Goal: Entertainment & Leisure: Consume media (video, audio)

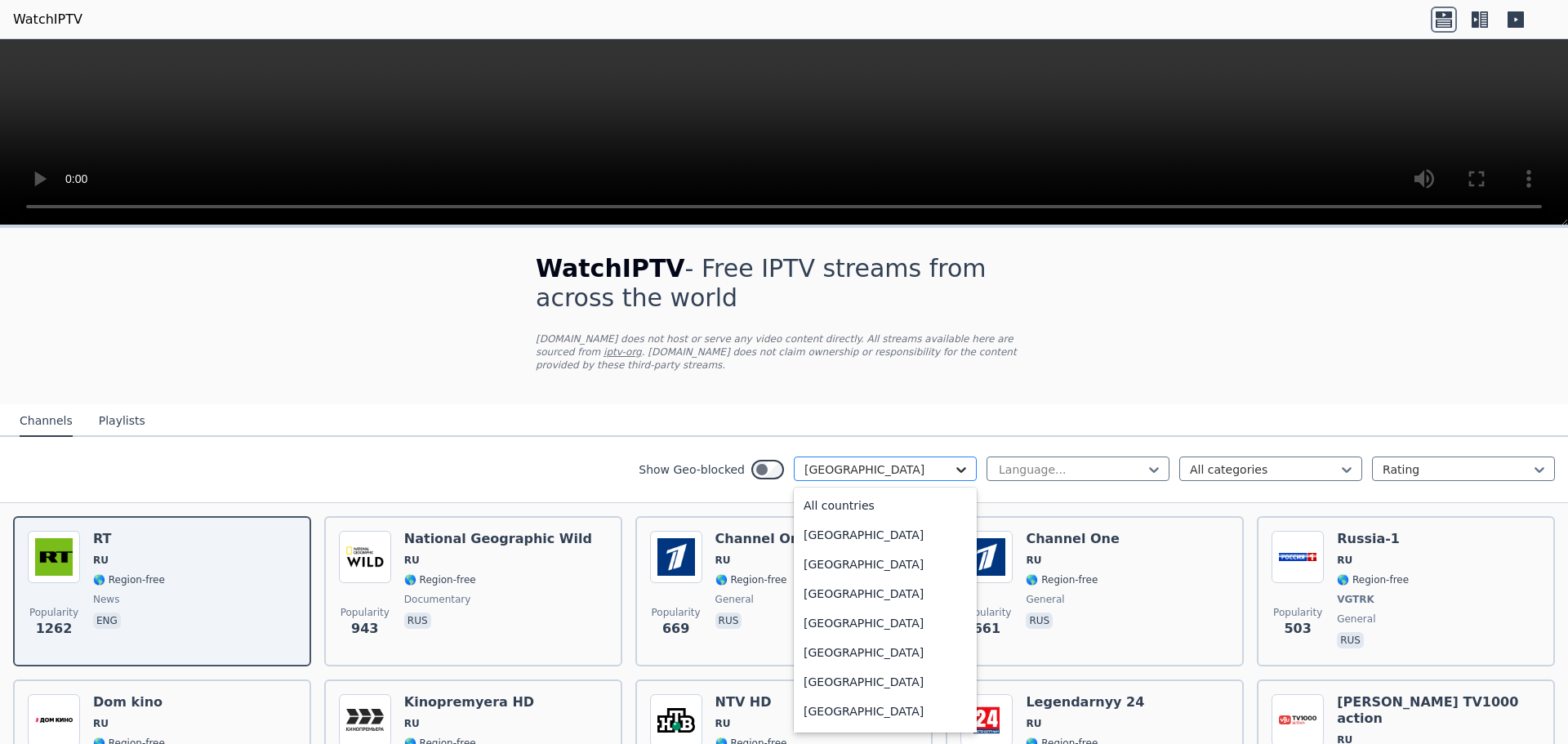
click at [953, 461] on icon at bounding box center [961, 469] width 16 height 16
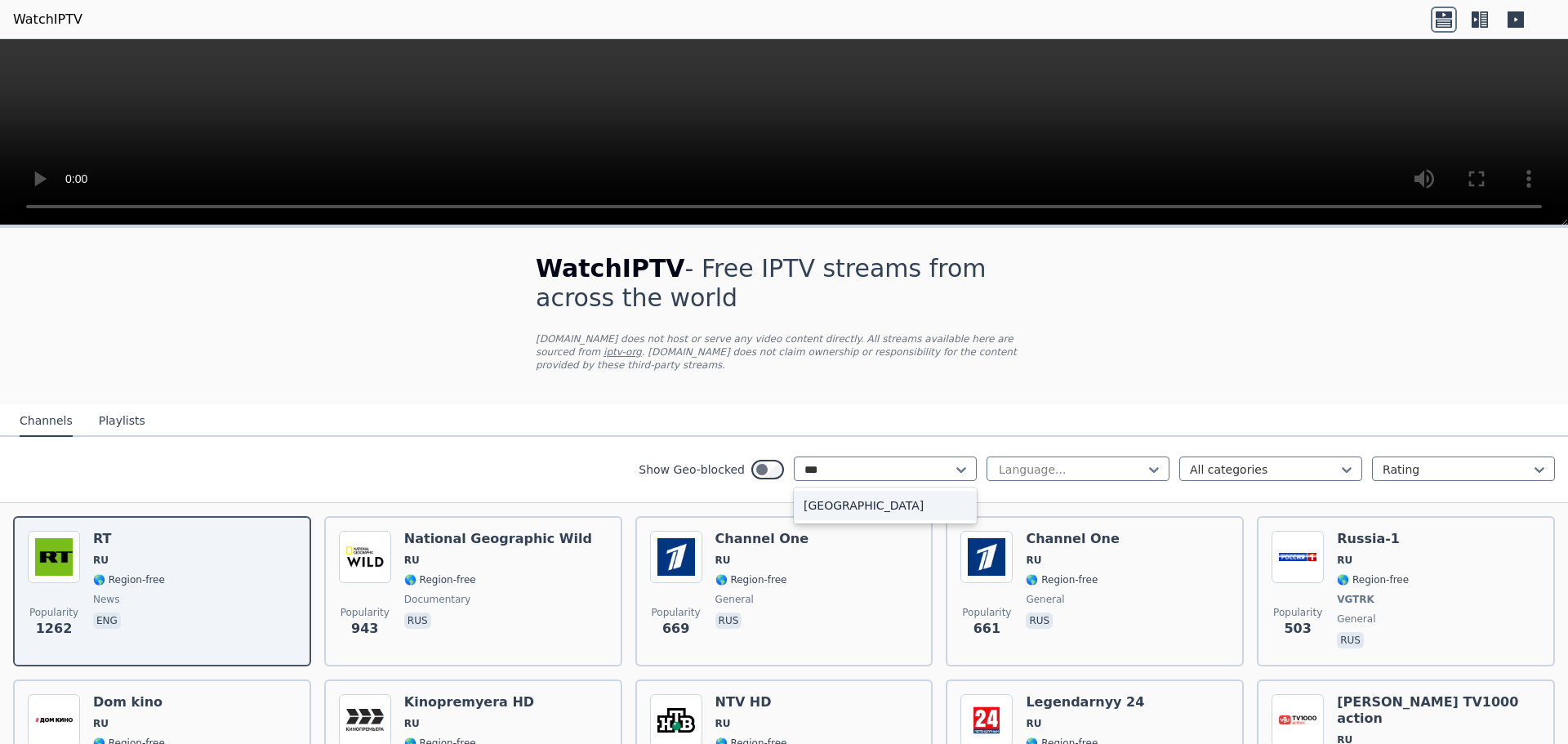
type input "****"
click at [816, 495] on div "[GEOGRAPHIC_DATA]" at bounding box center [885, 505] width 183 height 30
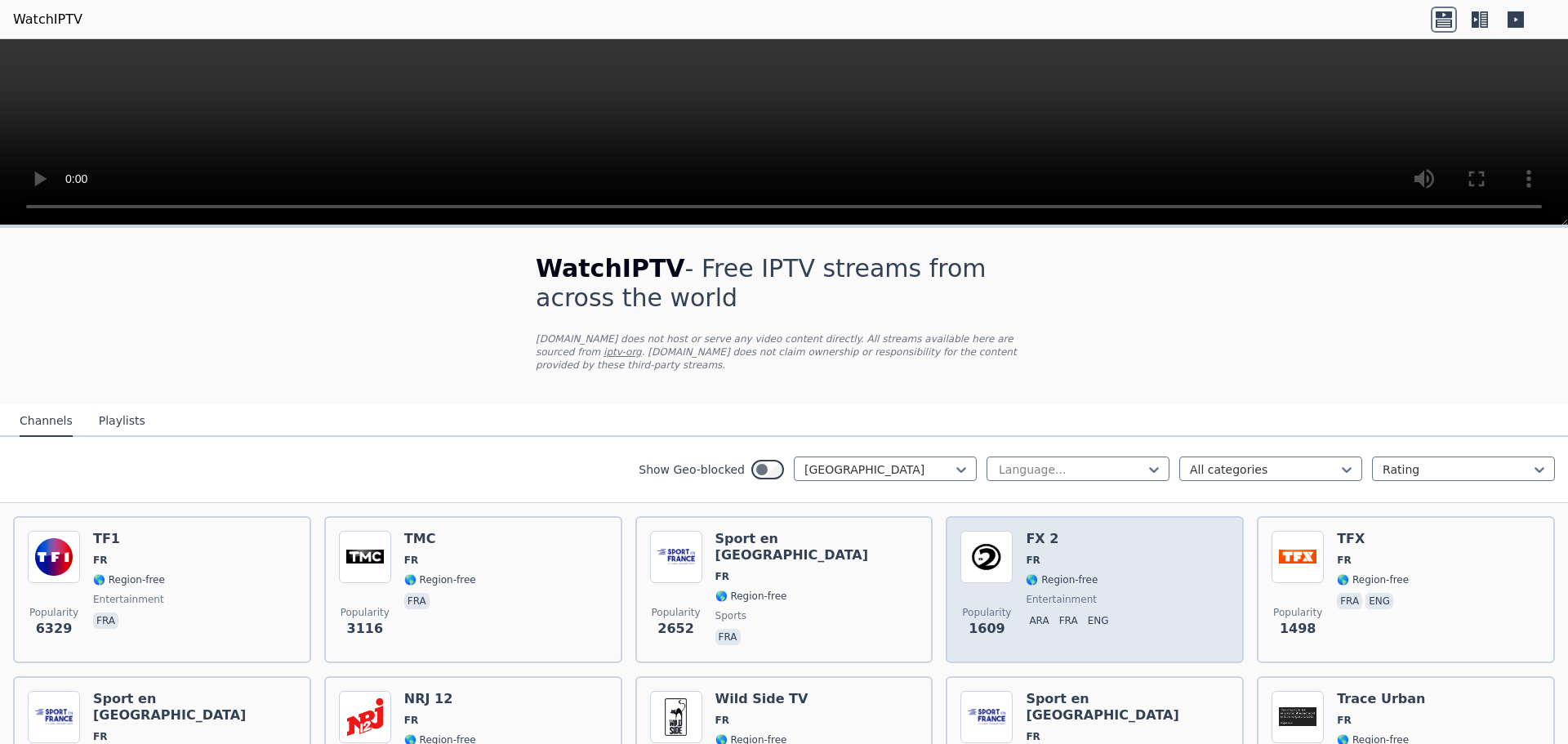
click at [1094, 553] on span "FR" at bounding box center [1070, 559] width 89 height 13
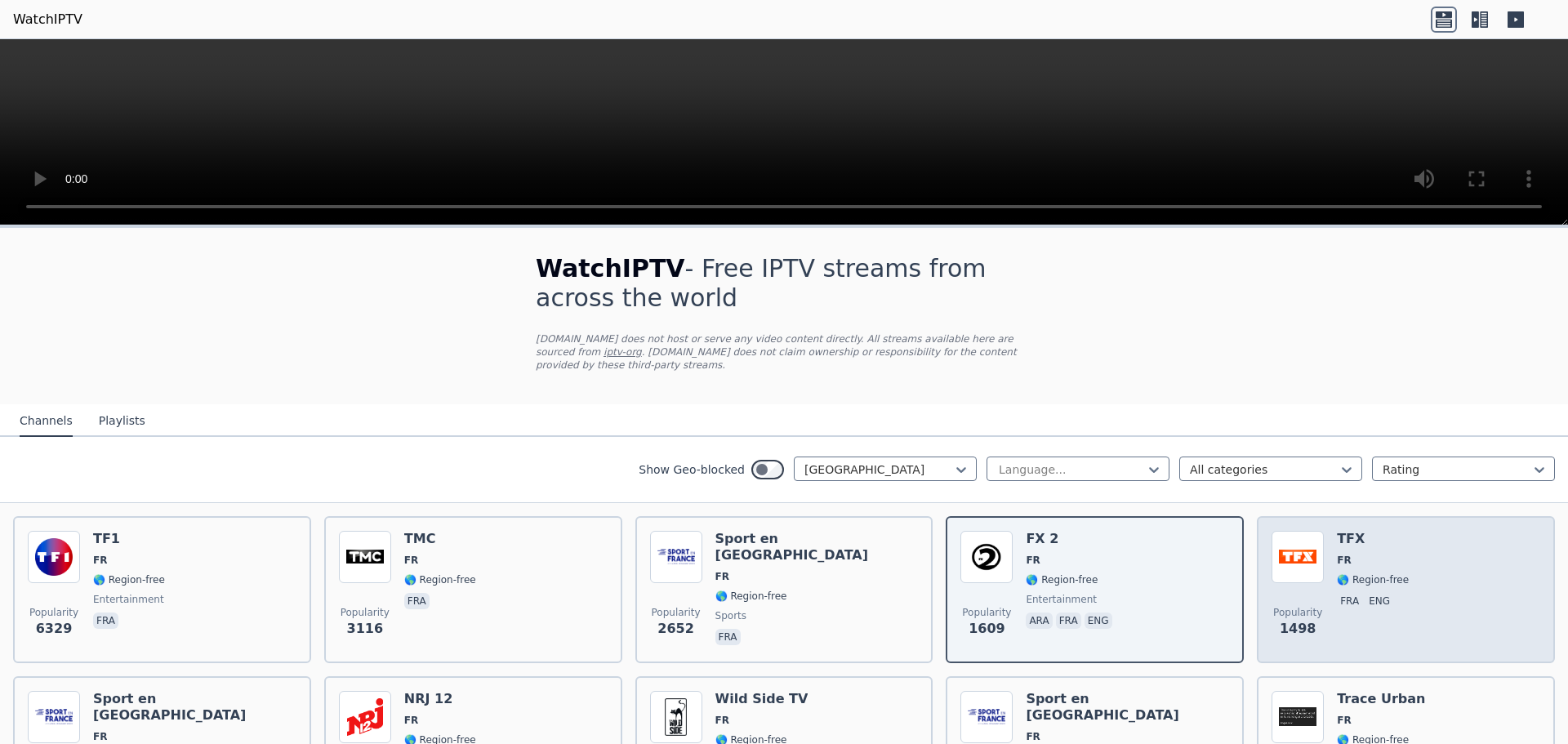
click at [1377, 574] on span "🌎 Region-free" at bounding box center [1372, 580] width 72 height 13
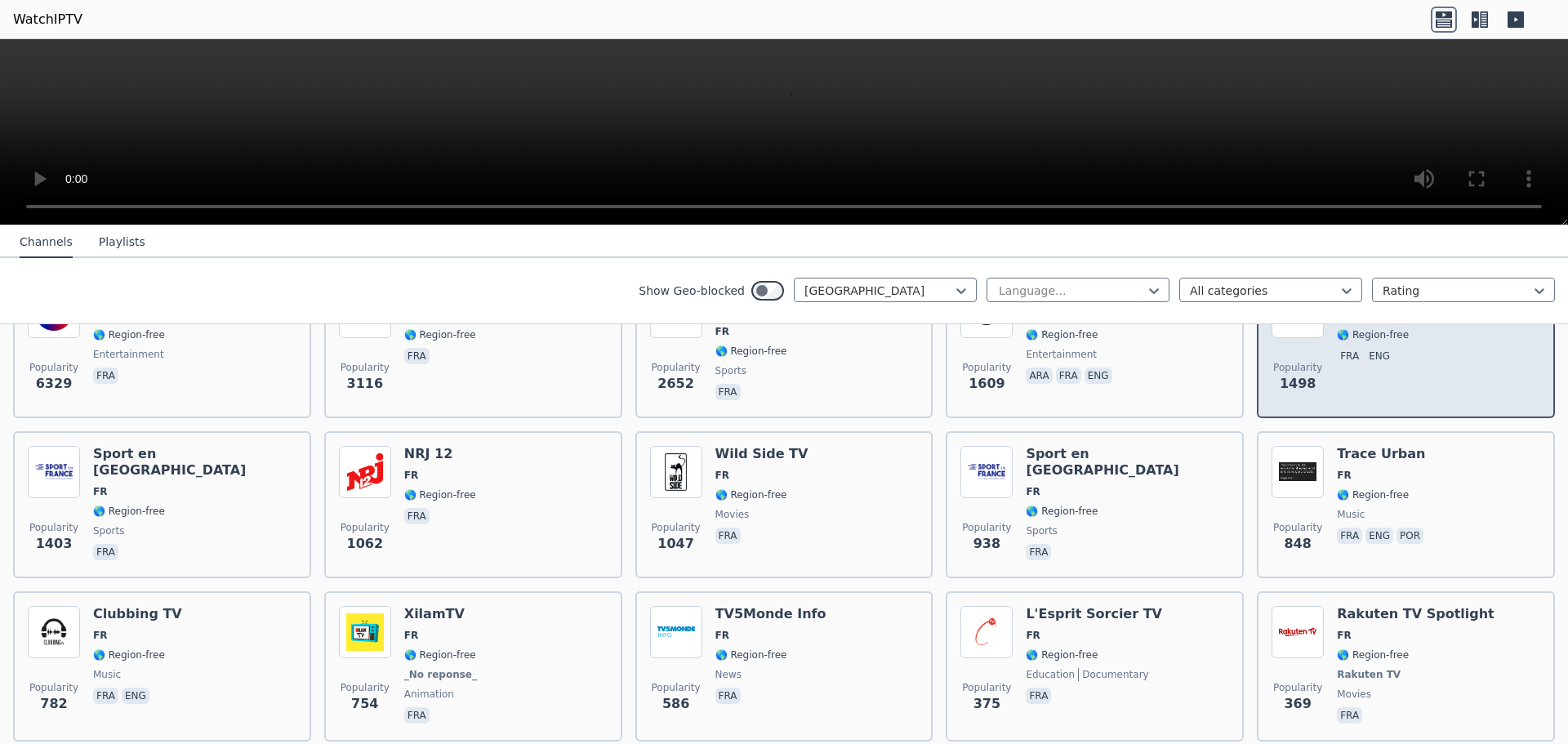
scroll to position [164, 0]
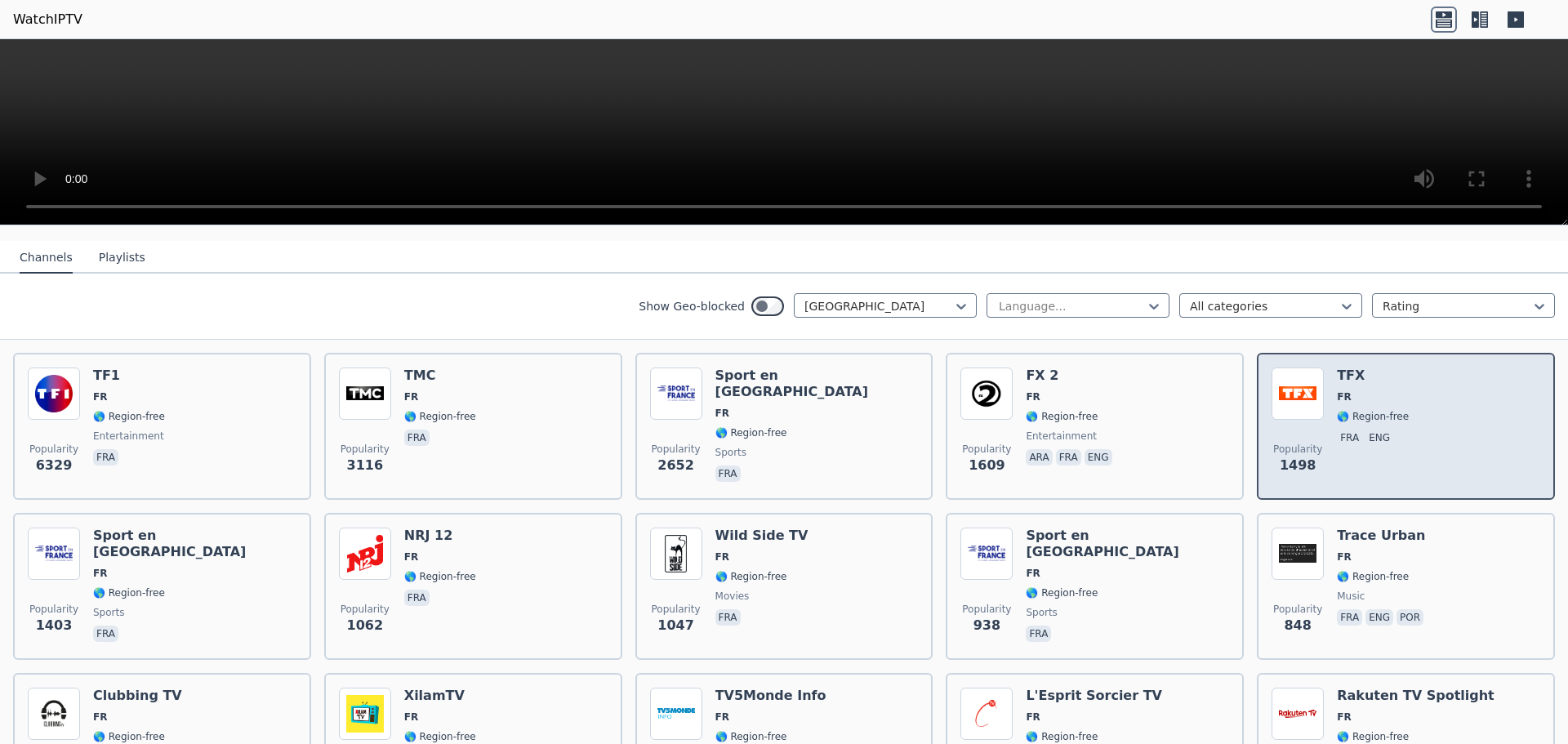
click at [1377, 570] on span "🌎 Region-free" at bounding box center [1372, 576] width 72 height 13
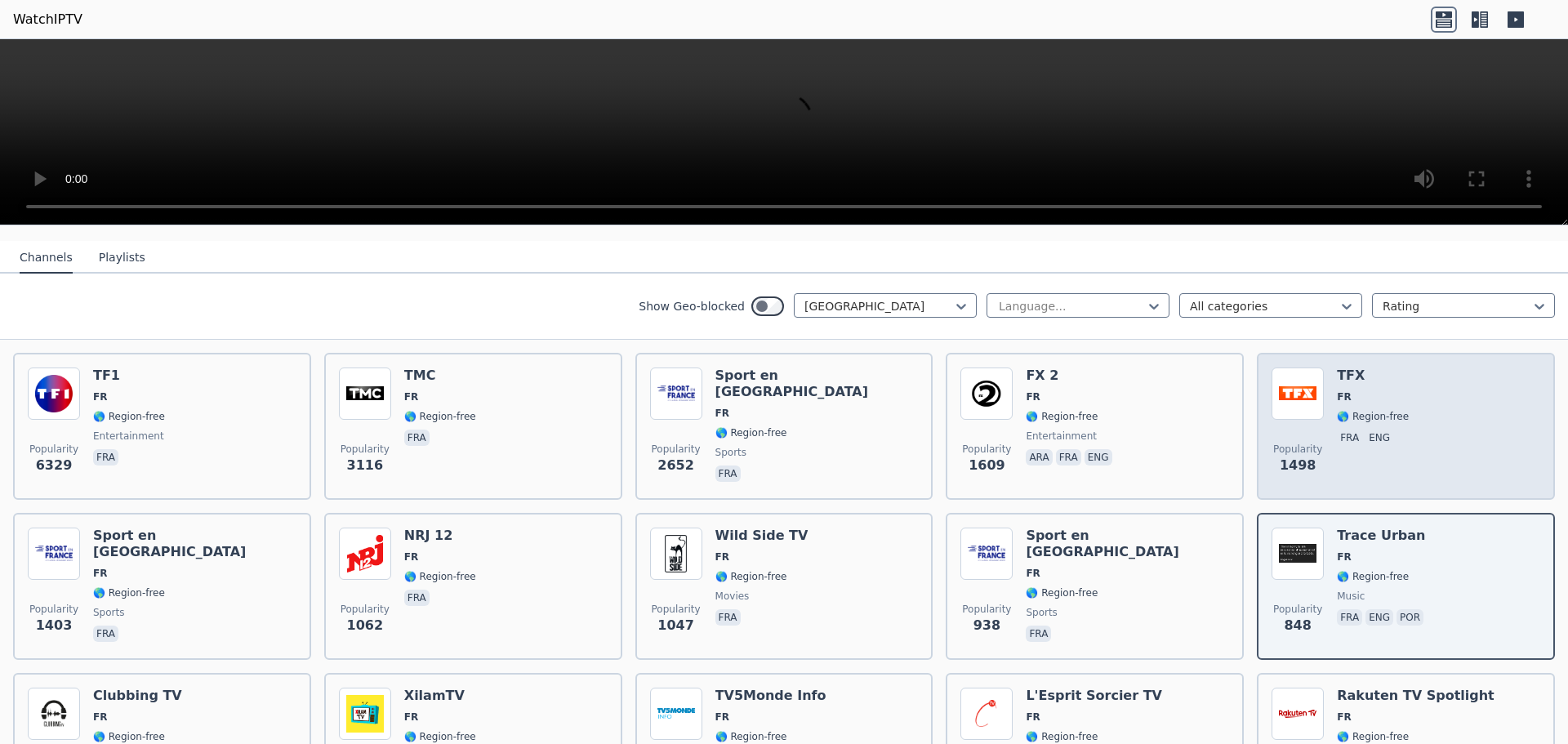
scroll to position [245, 0]
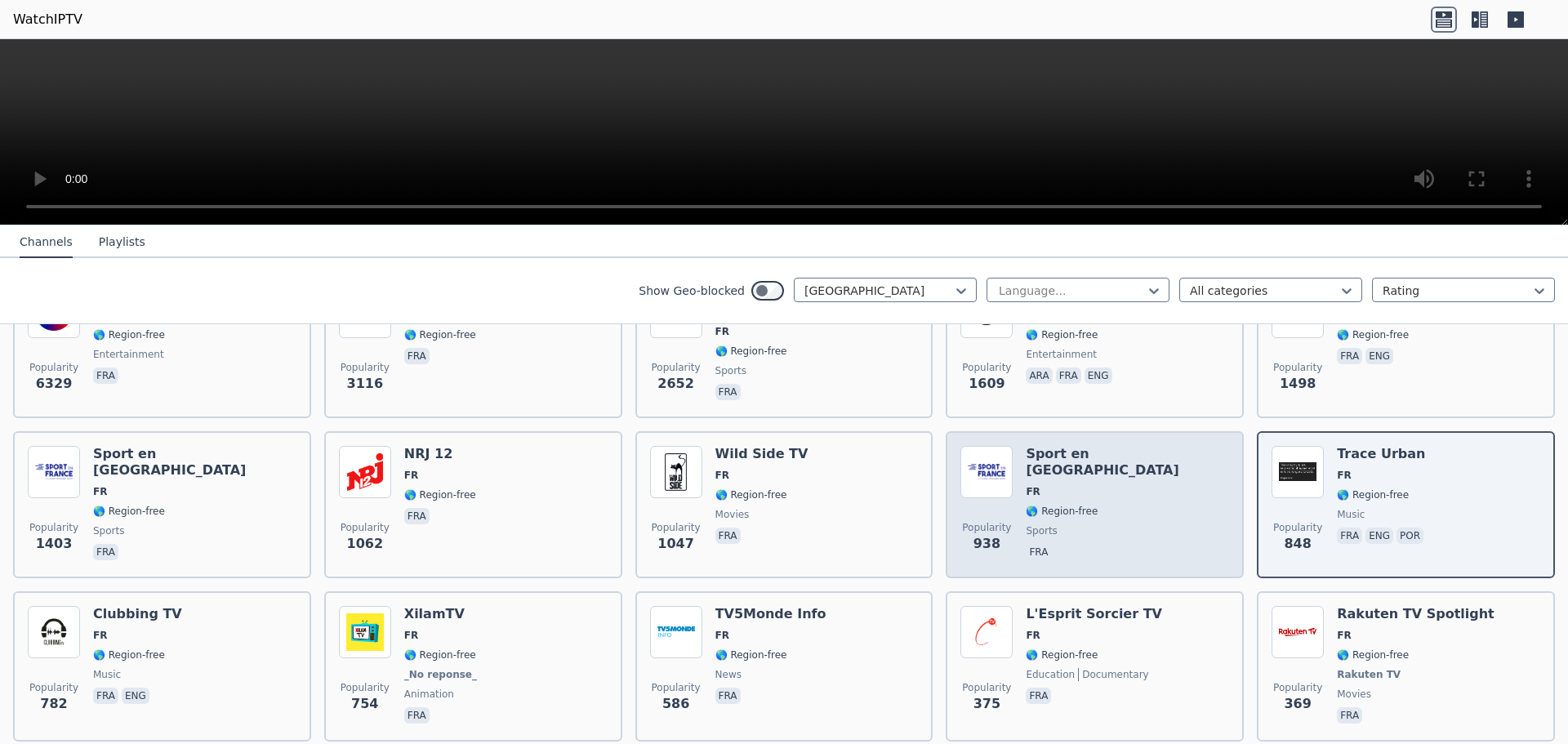
click at [1176, 499] on div "Popularity 938 Sport en [GEOGRAPHIC_DATA] FR 🌎 Region-free sports fra" at bounding box center [1095, 504] width 269 height 117
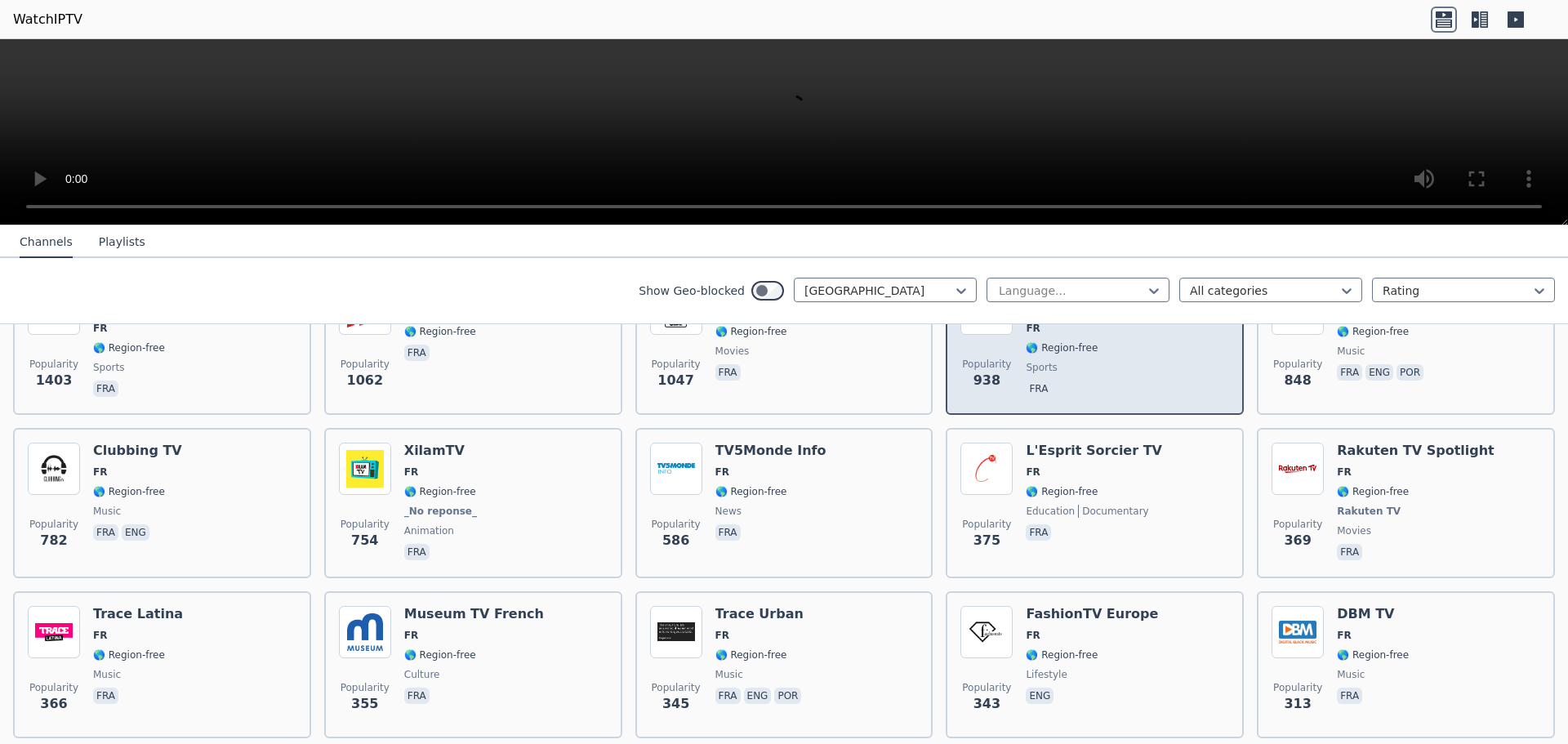
scroll to position [490, 0]
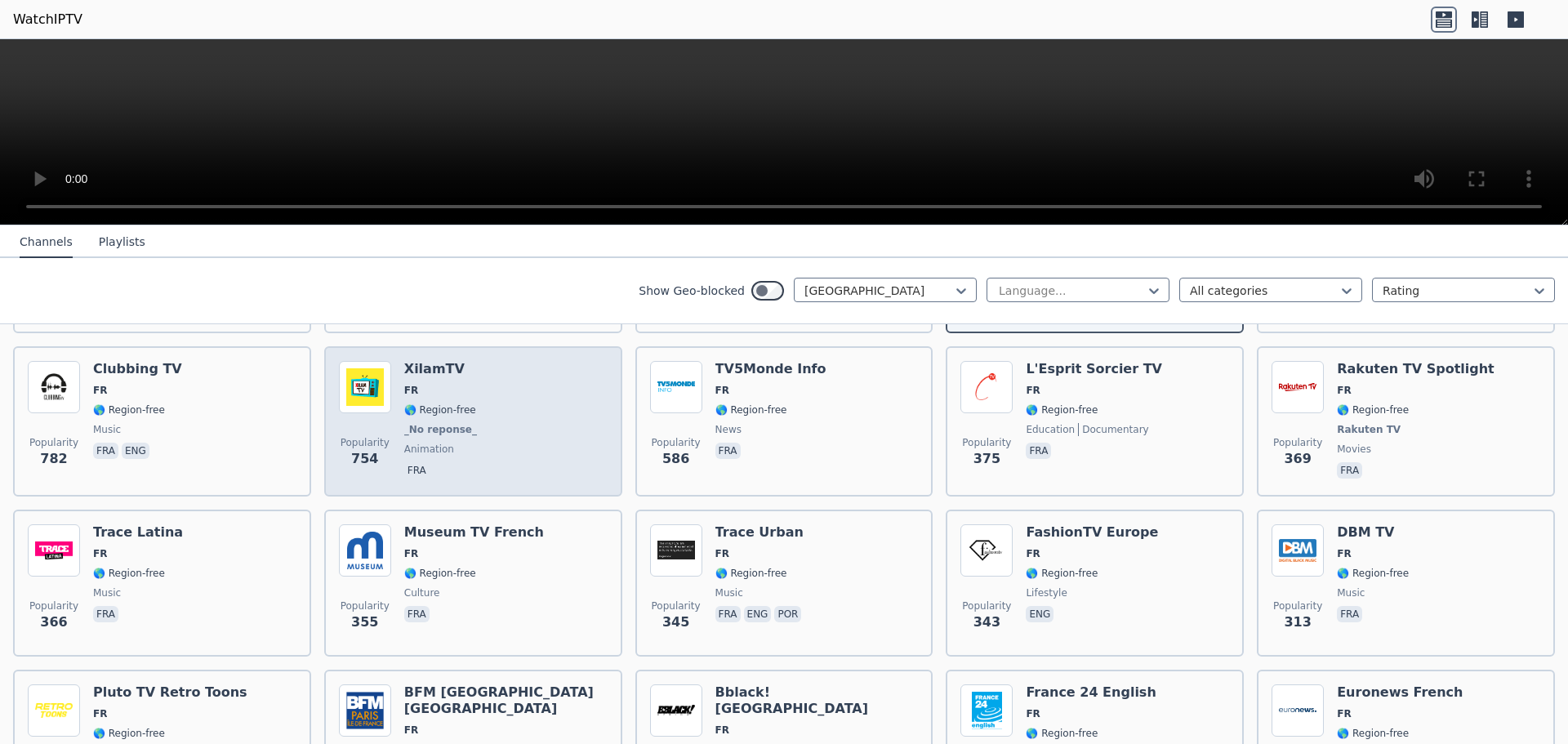
click at [503, 390] on div "Popularity 754 XilamTV FR 🌎 Region-free _No reponse_ animation fra" at bounding box center [473, 421] width 269 height 121
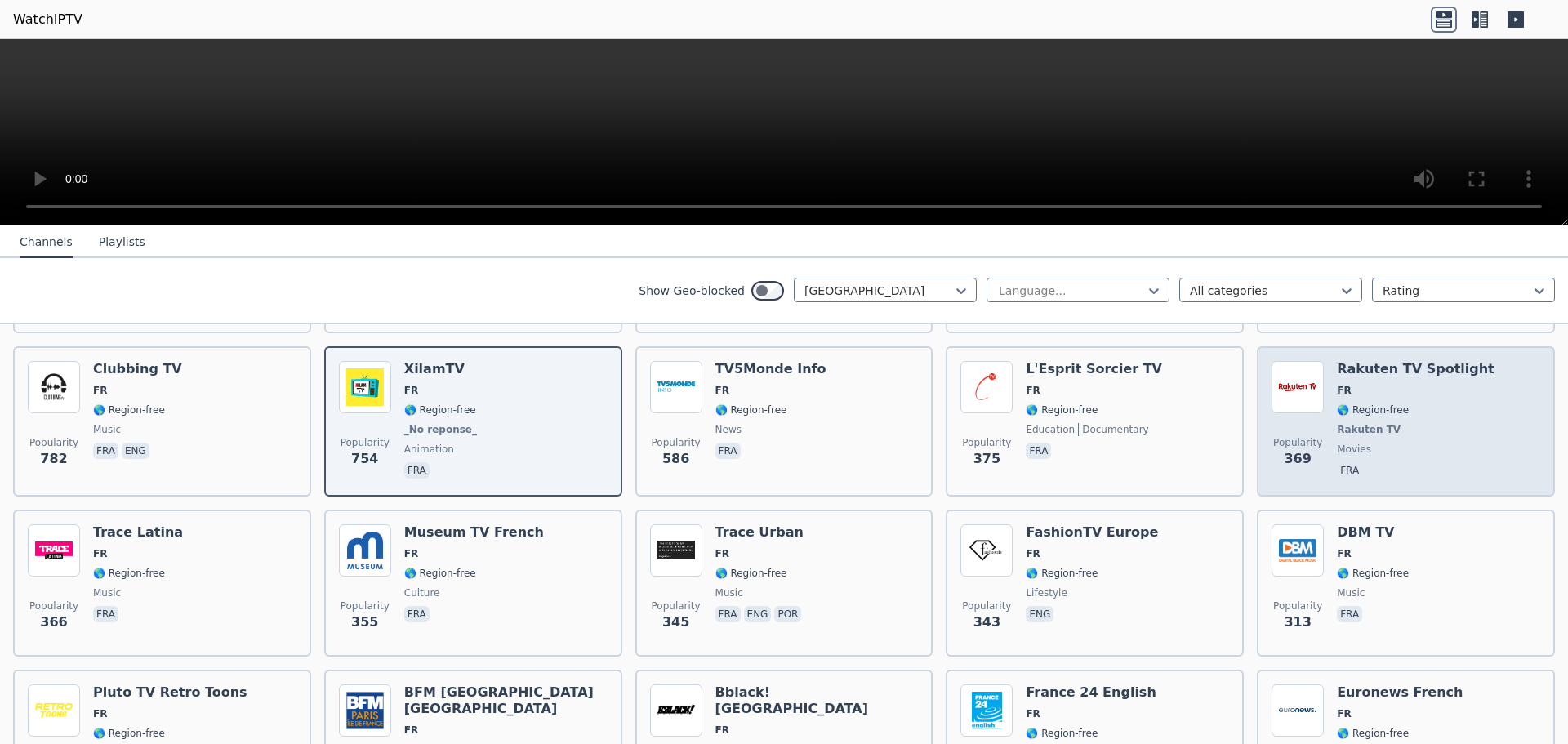
click at [1363, 362] on h6 "Rakuten TV Spotlight" at bounding box center [1415, 369] width 158 height 16
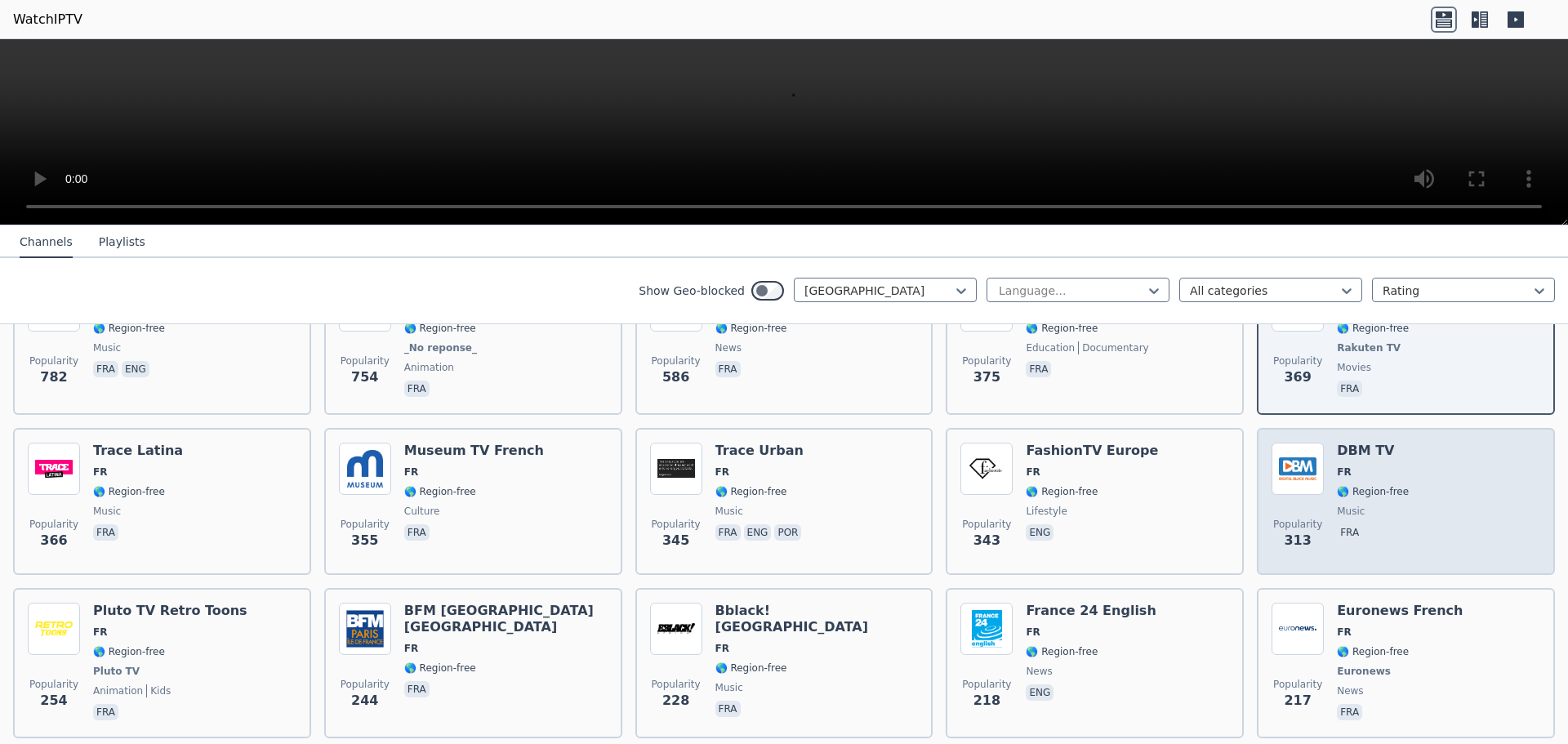
scroll to position [654, 0]
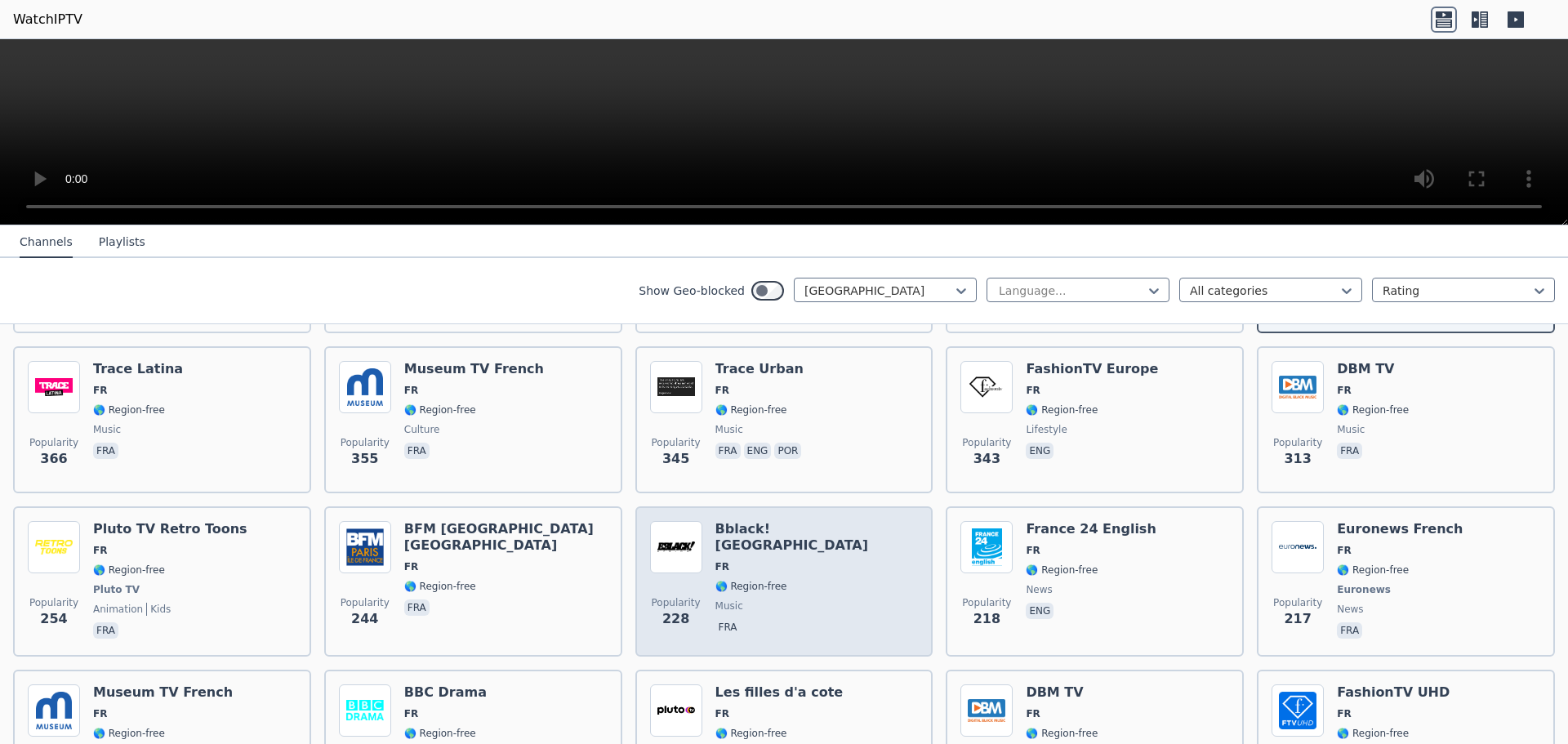
click at [771, 560] on span "FR" at bounding box center [816, 566] width 203 height 13
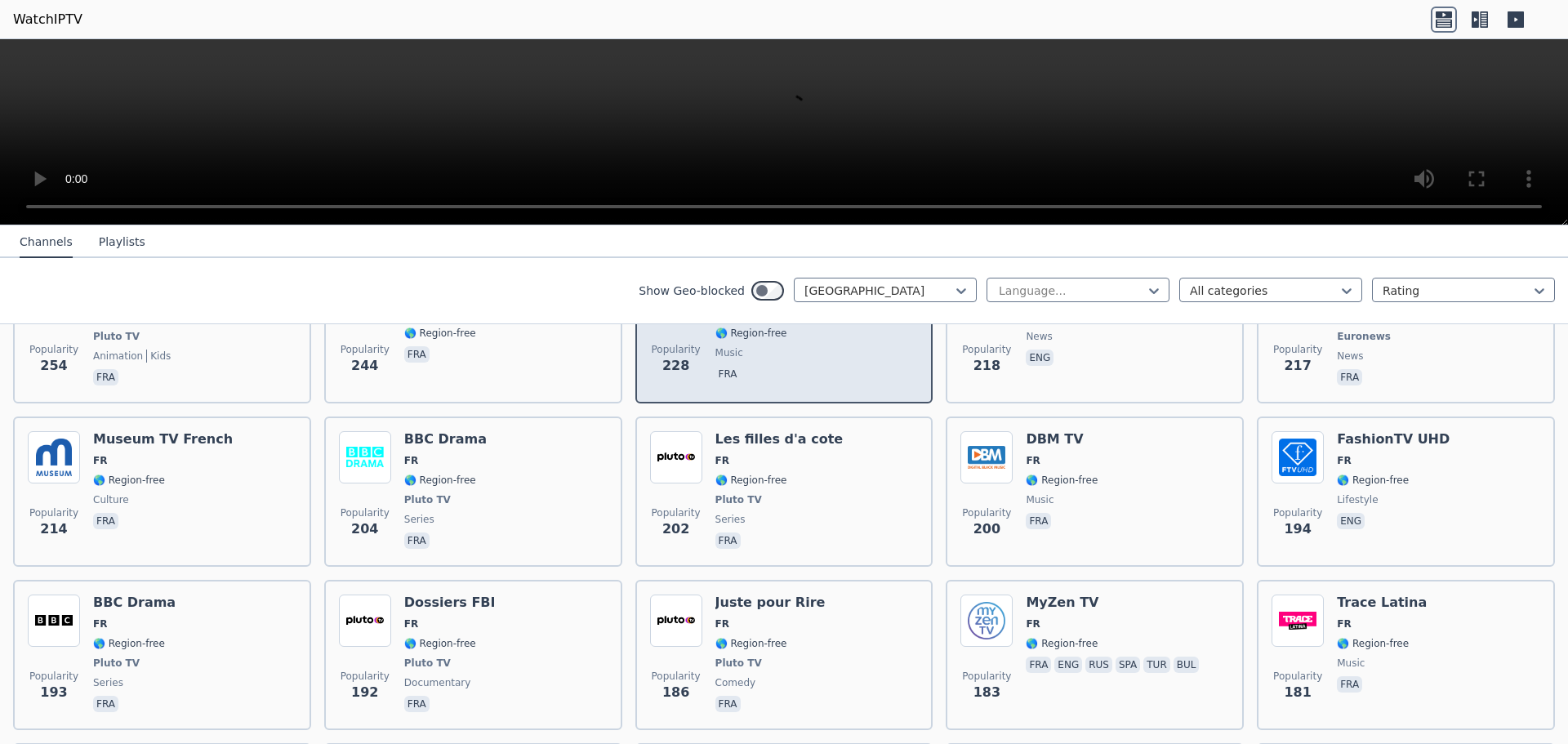
scroll to position [980, 0]
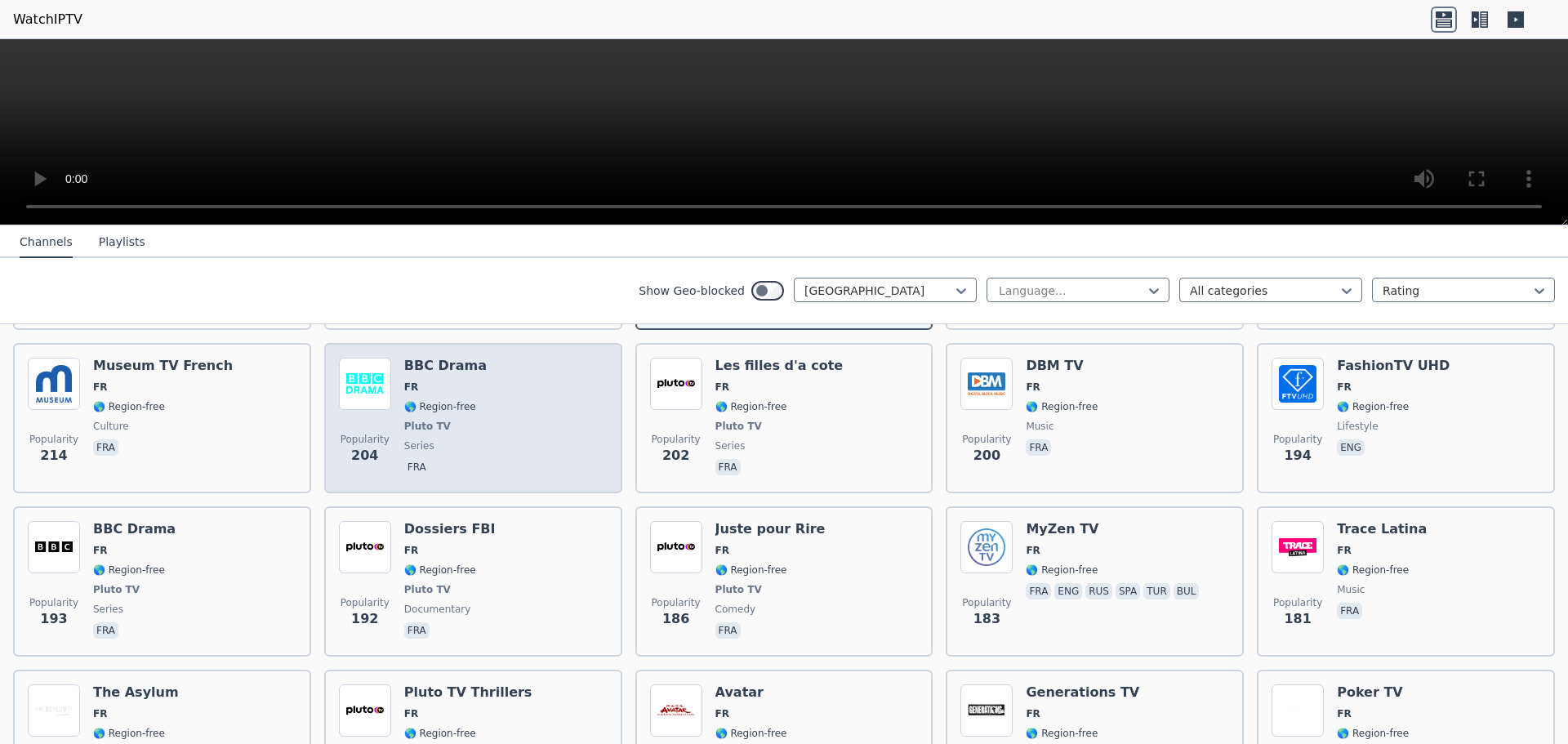
click at [421, 400] on span "🌎 Region-free" at bounding box center [439, 406] width 72 height 13
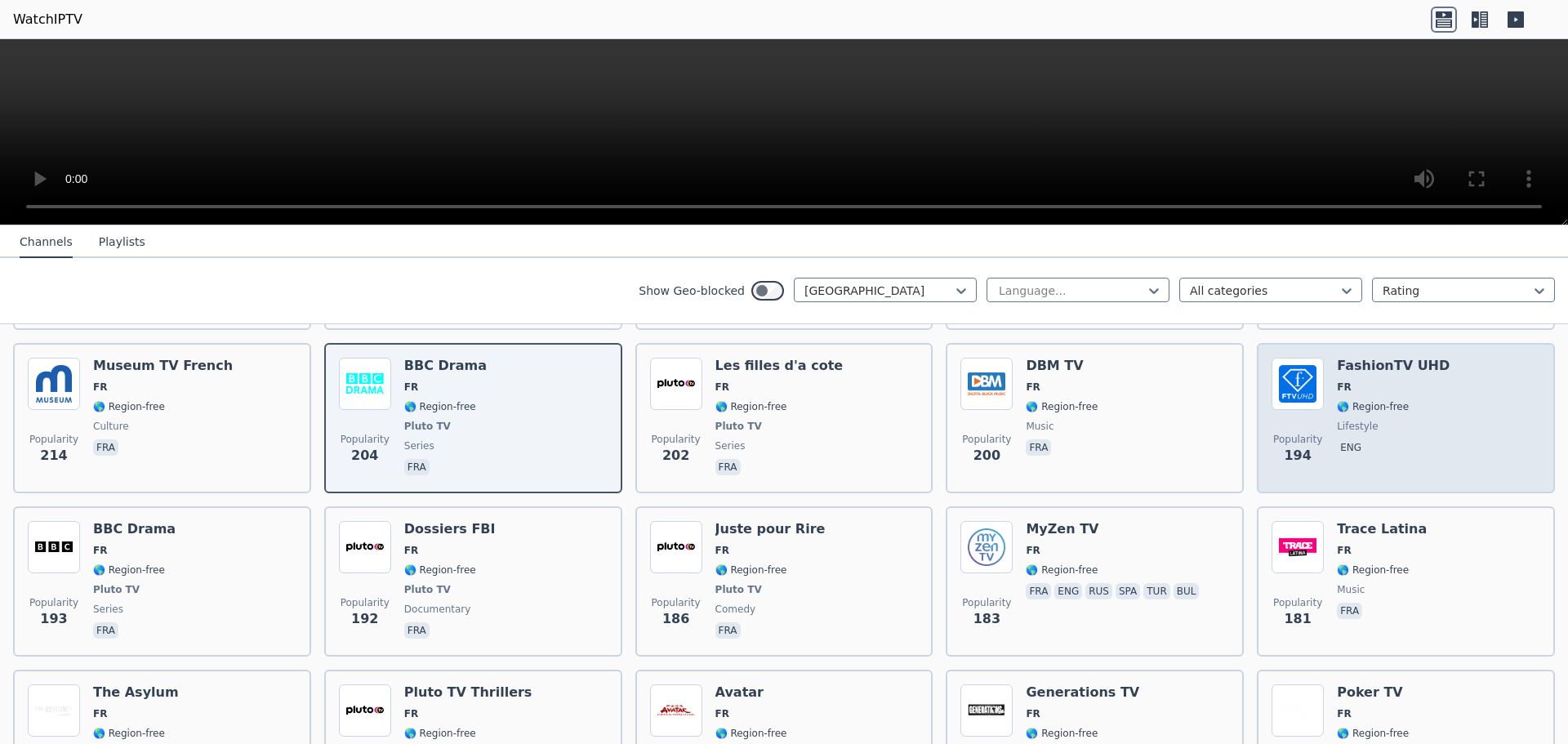
click at [1314, 389] on img at bounding box center [1297, 384] width 52 height 52
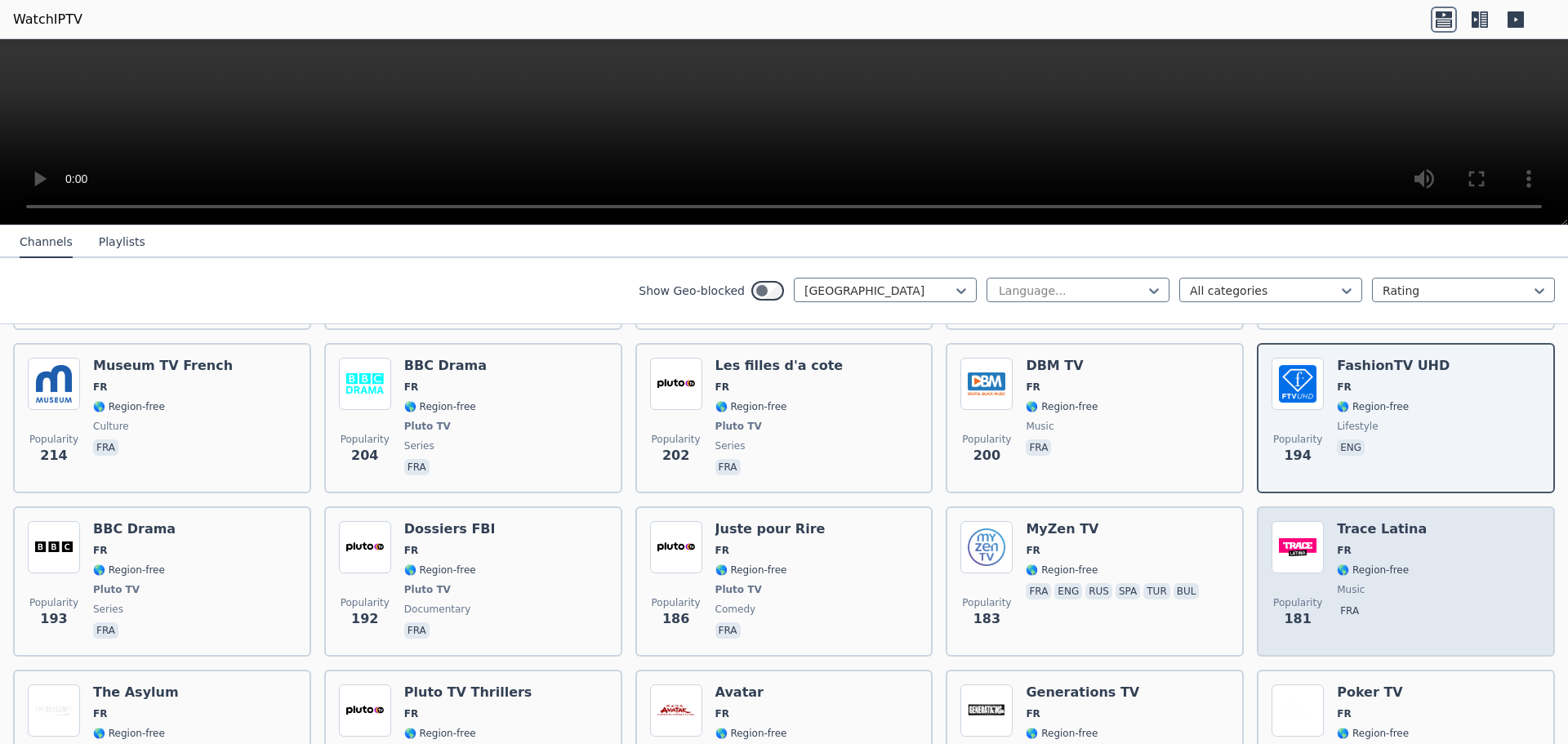
click at [1318, 553] on div "Popularity 181 Trace Latina FR 🌎 Region-free music fra" at bounding box center [1405, 581] width 269 height 121
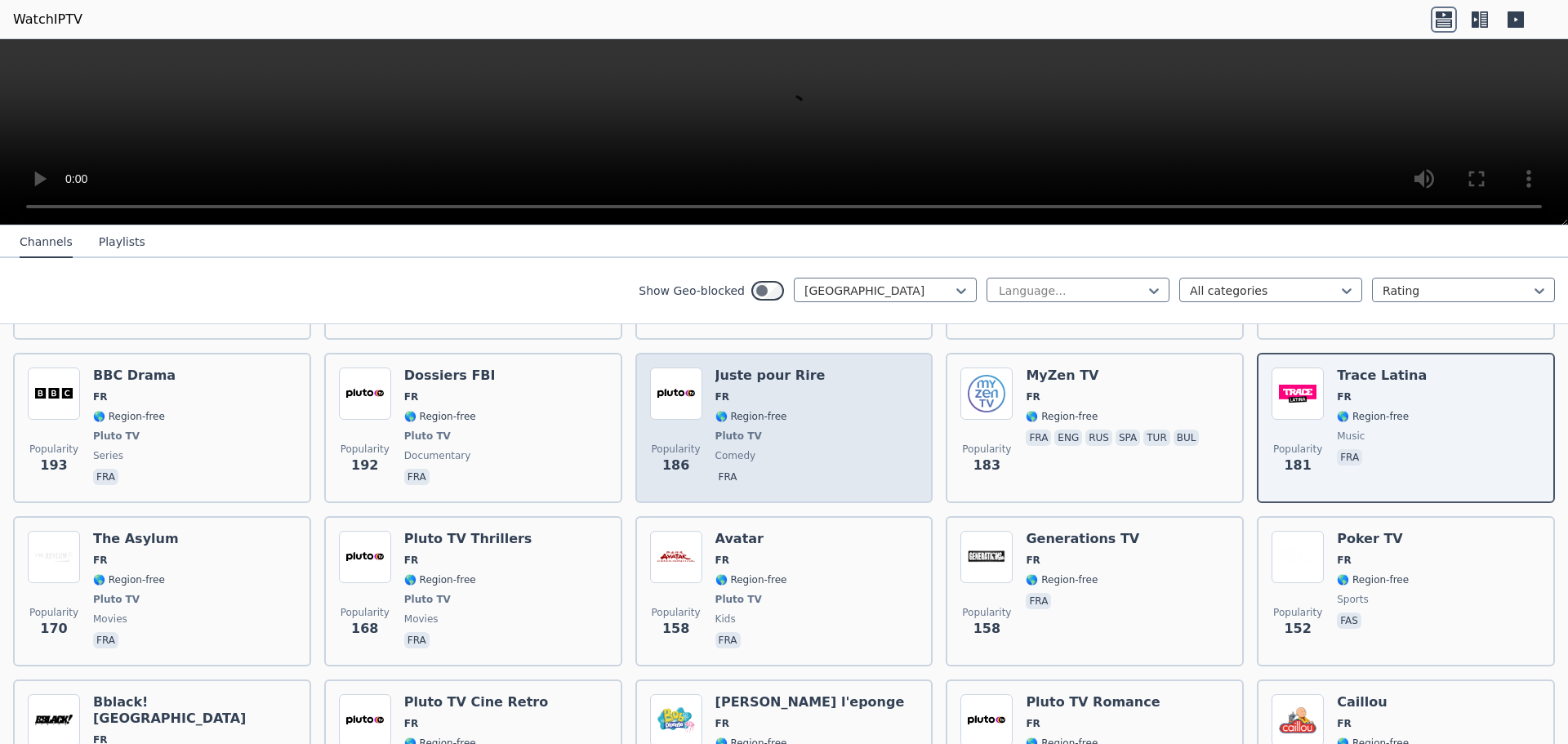
scroll to position [1225, 0]
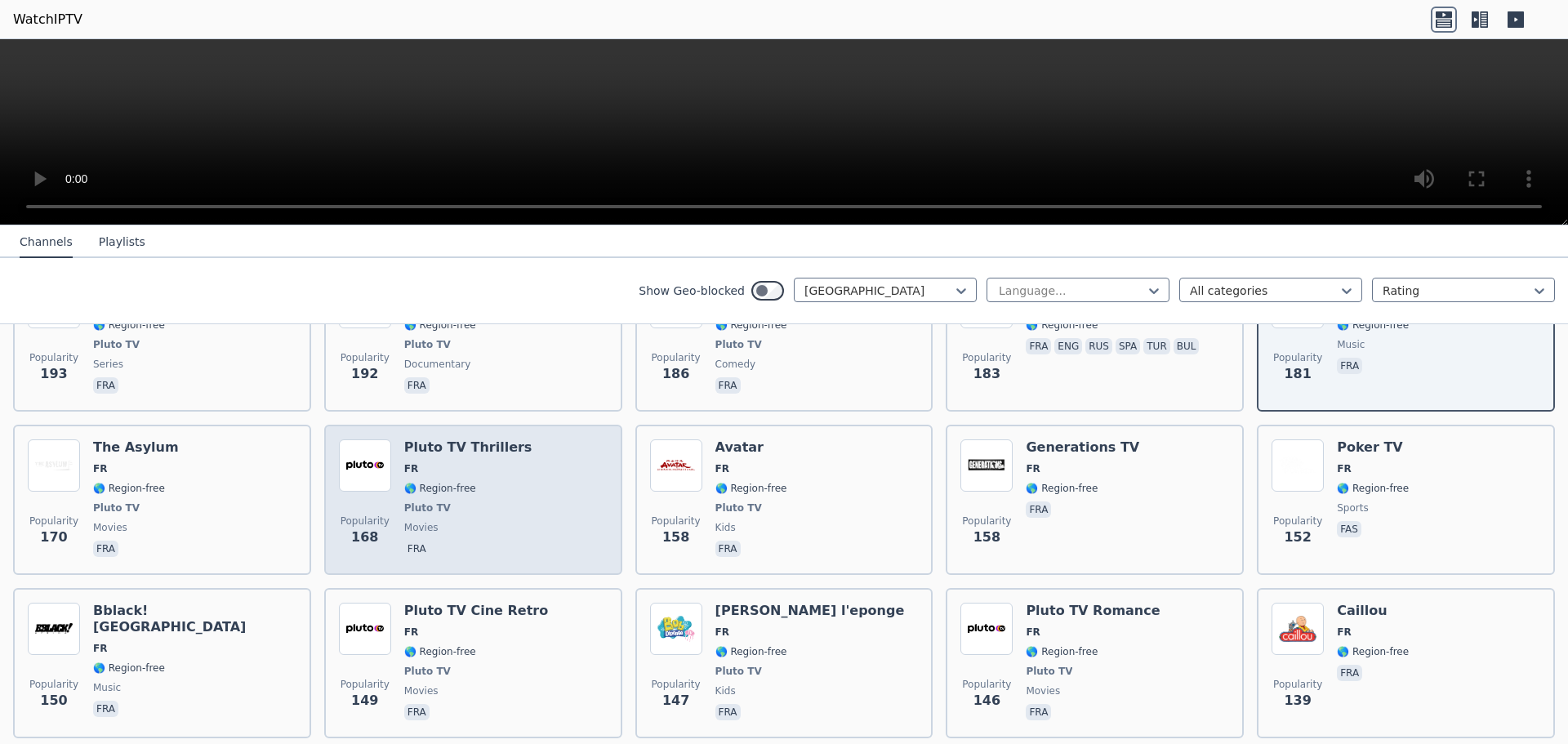
click at [517, 483] on div "Popularity 168 Pluto TV Thrillers FR 🌎 Region-free Pluto TV movies fra" at bounding box center [473, 499] width 269 height 121
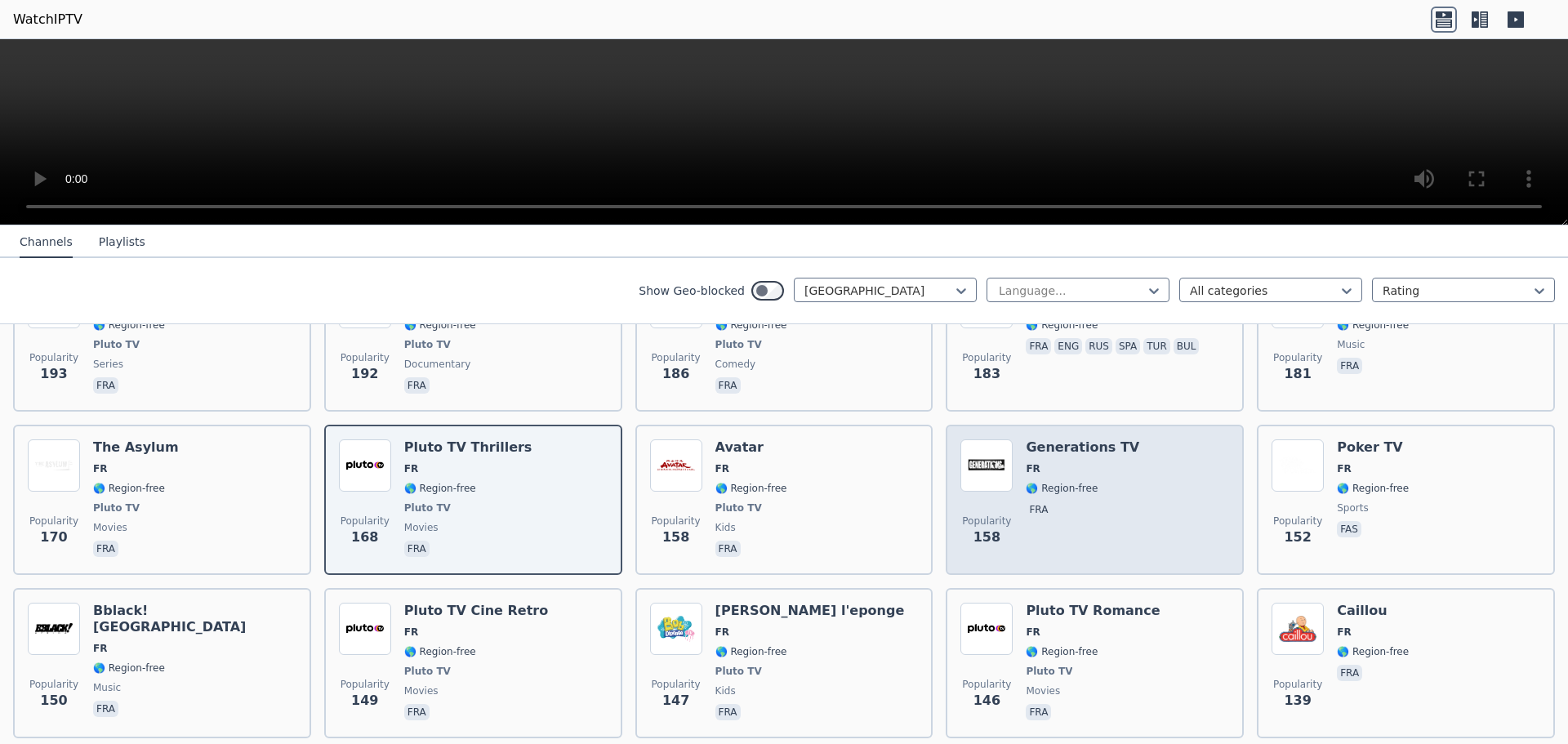
click at [1114, 499] on div "Popularity 158 Generations TV FR 🌎 Region-free fra" at bounding box center [1095, 499] width 269 height 121
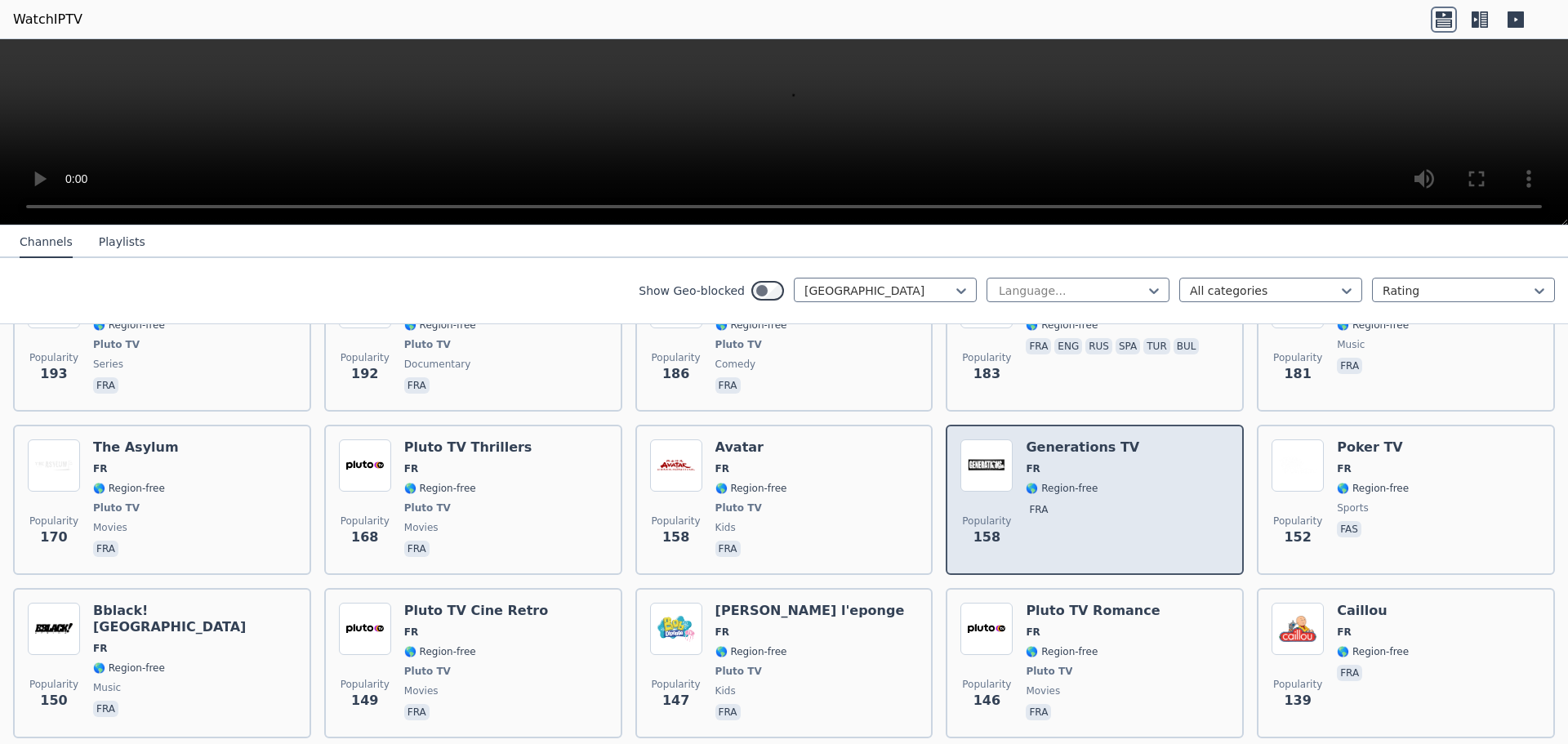
scroll to position [1470, 0]
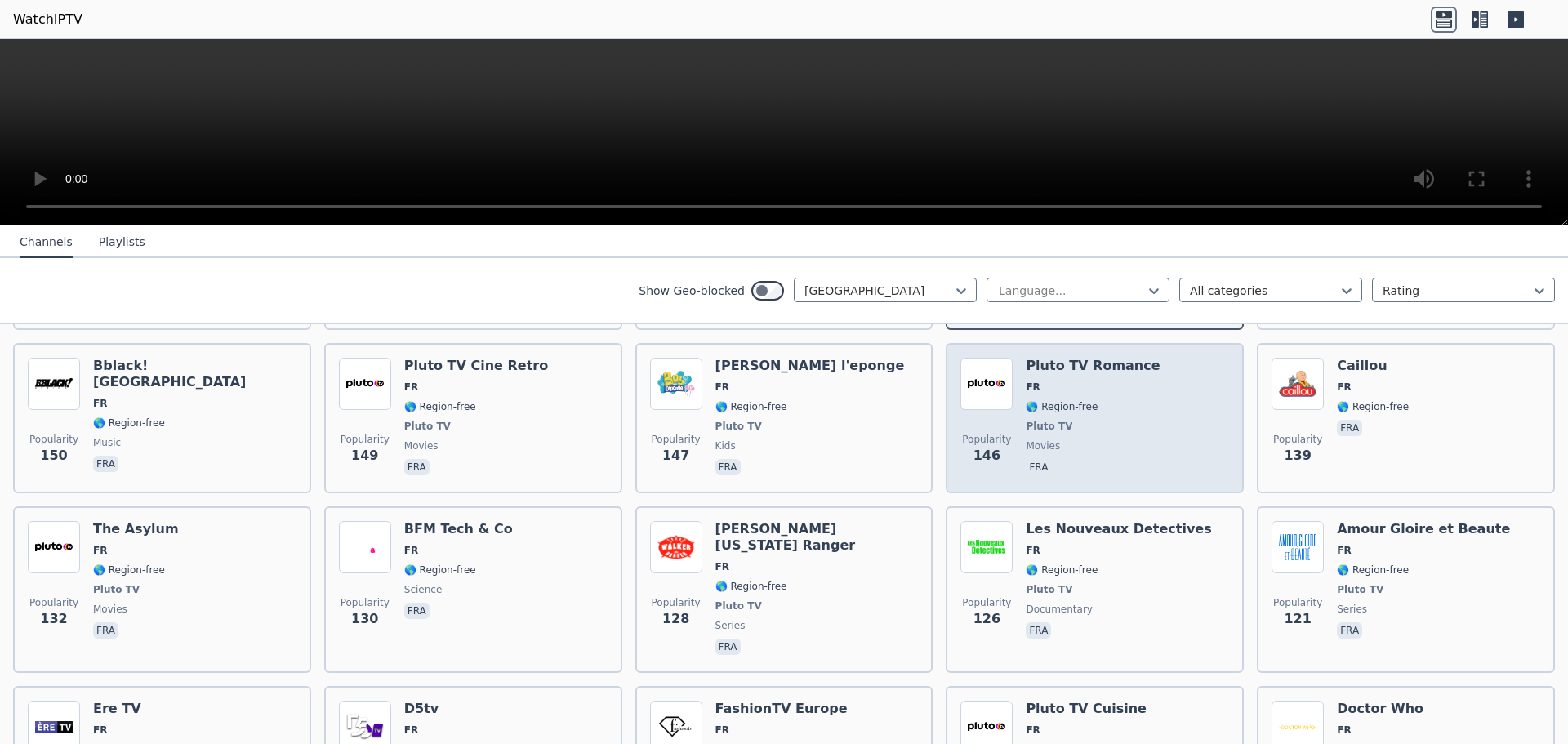
click at [1094, 460] on span "fra" at bounding box center [1092, 468] width 134 height 19
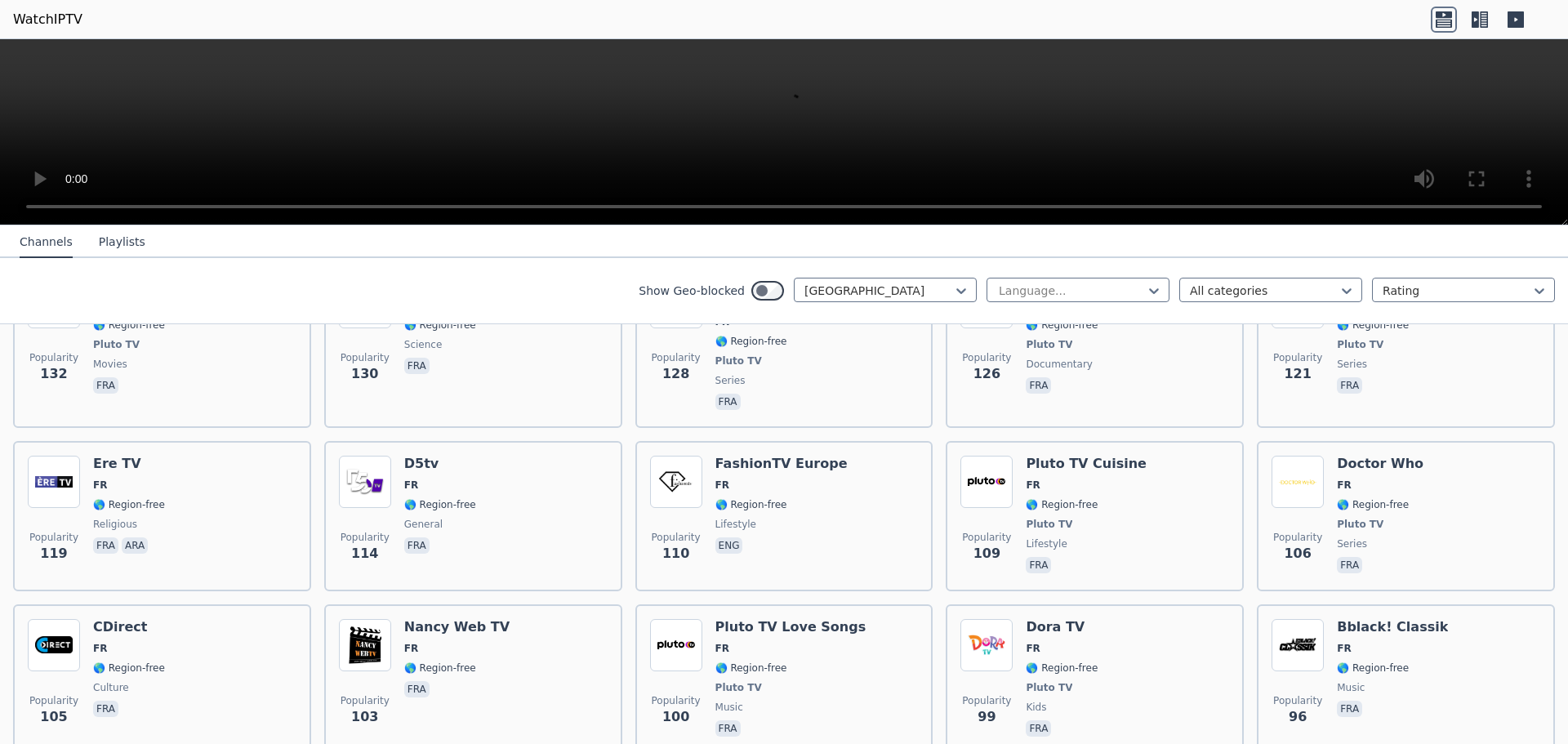
scroll to position [1797, 0]
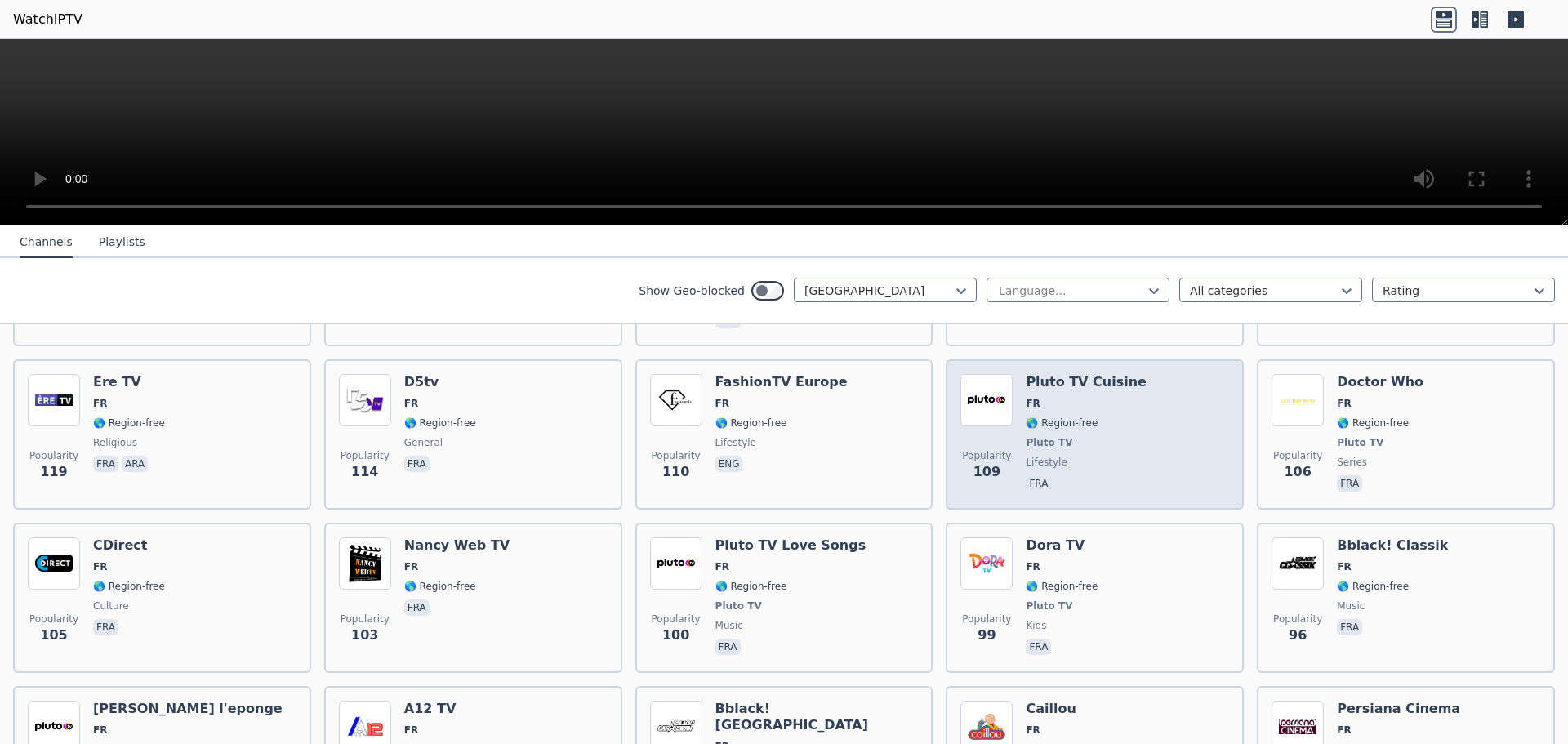
click at [1090, 475] on span "fra" at bounding box center [1086, 484] width 121 height 19
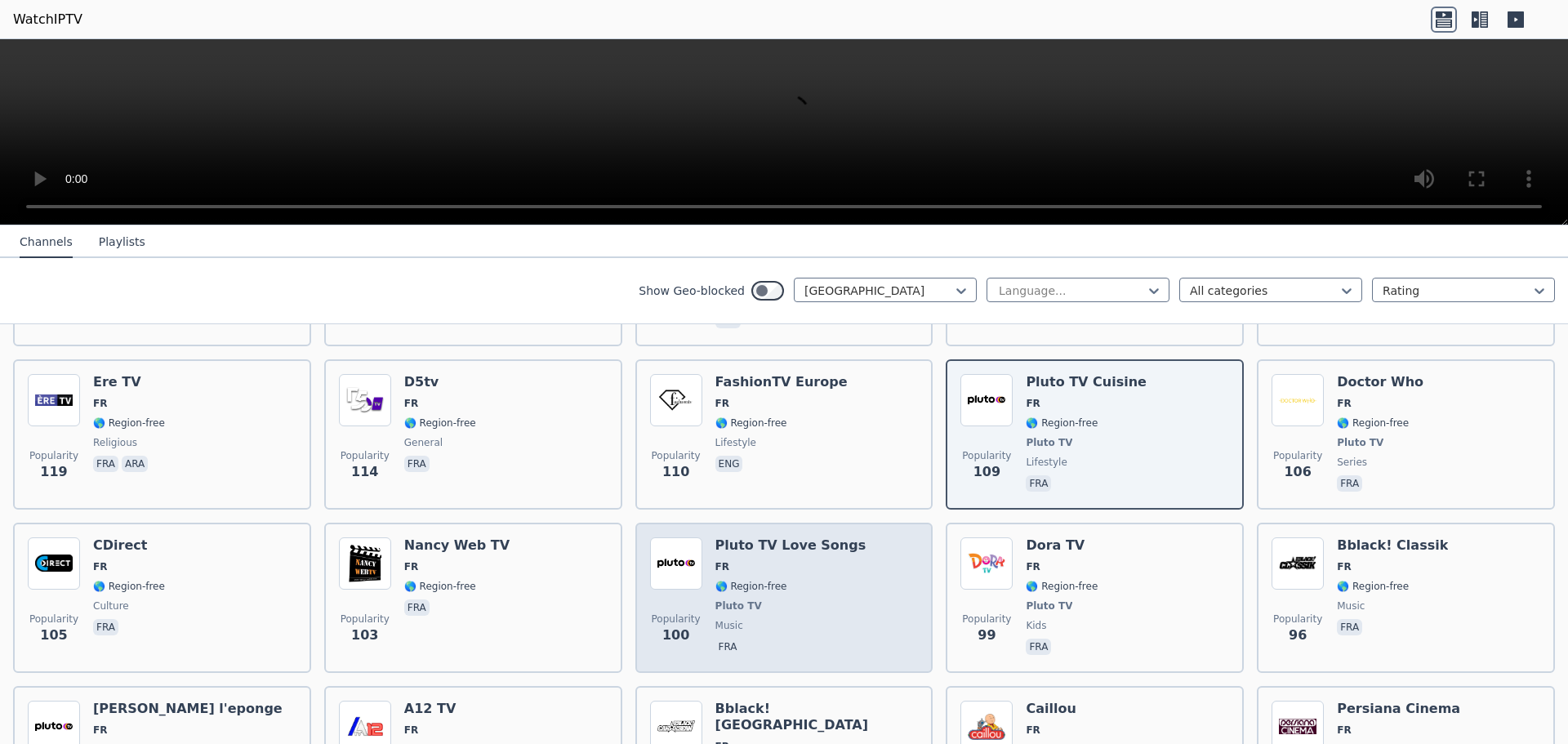
click at [766, 639] on span "fra" at bounding box center [790, 648] width 151 height 19
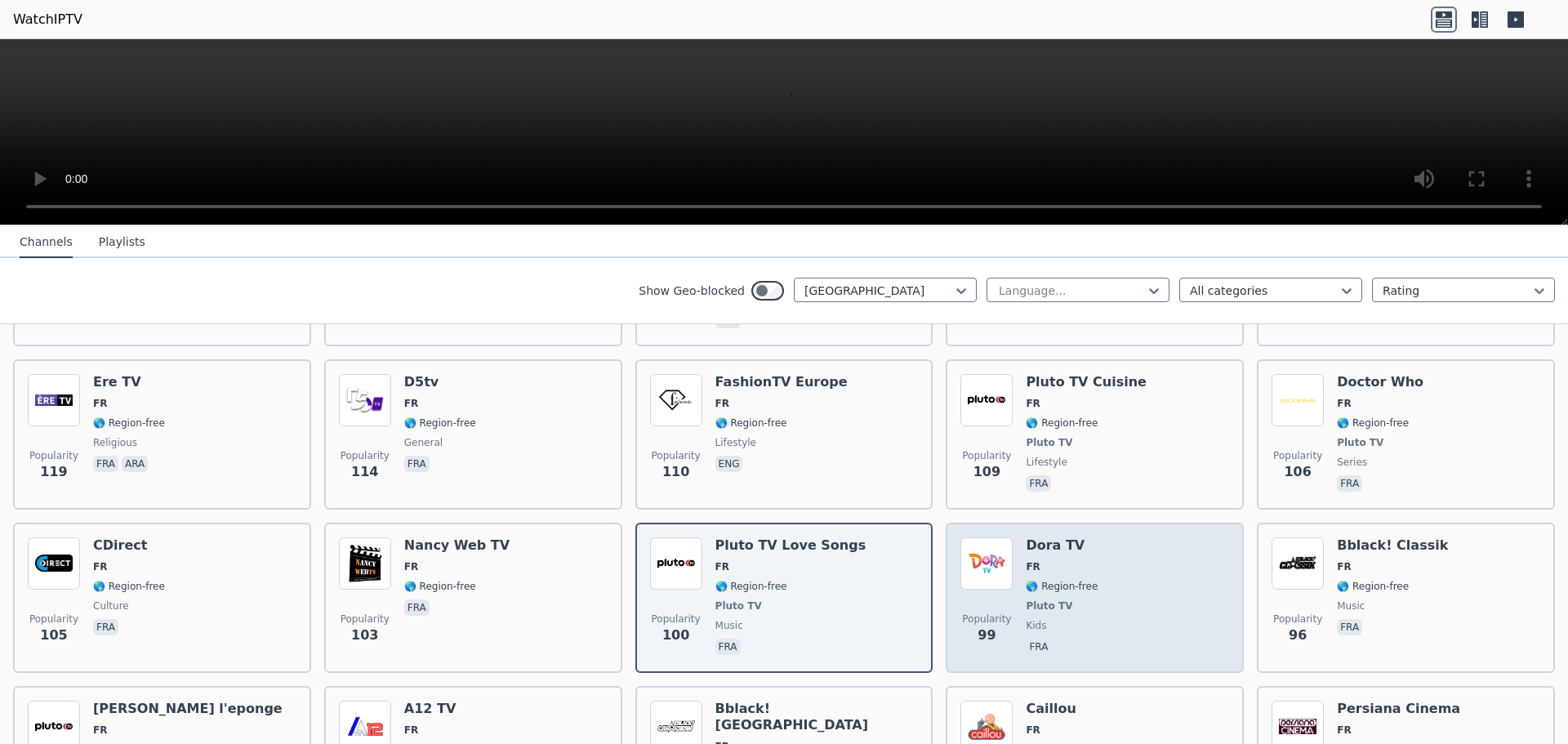
click at [1090, 547] on div "Popularity 99 [PERSON_NAME] TV FR 🌎 Region-free Pluto TV kids fra" at bounding box center [1095, 597] width 269 height 121
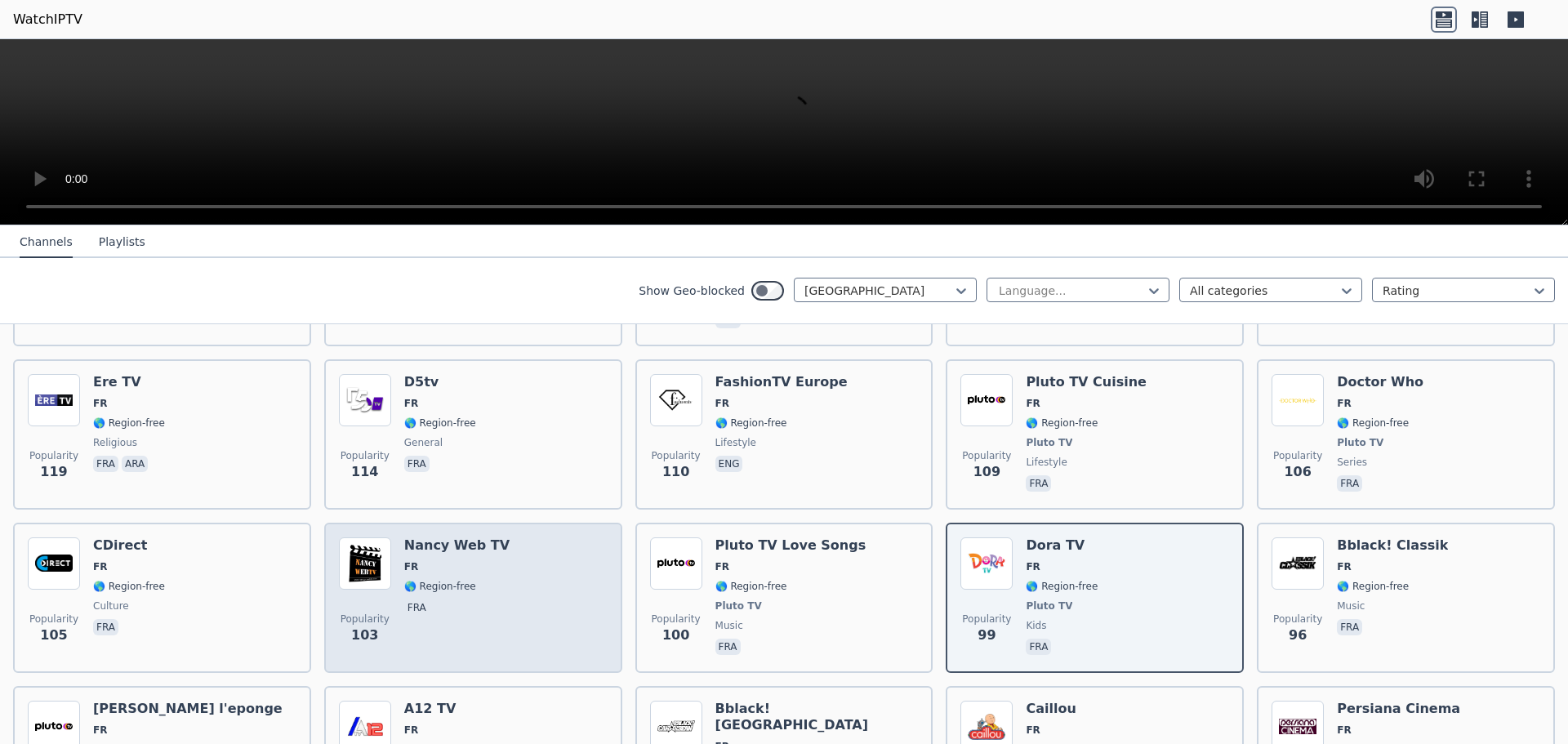
click at [531, 576] on div "Popularity 103 [PERSON_NAME] Web TV FR 🌎 Region-free fra" at bounding box center [473, 597] width 269 height 121
